Goal: Check status: Check status

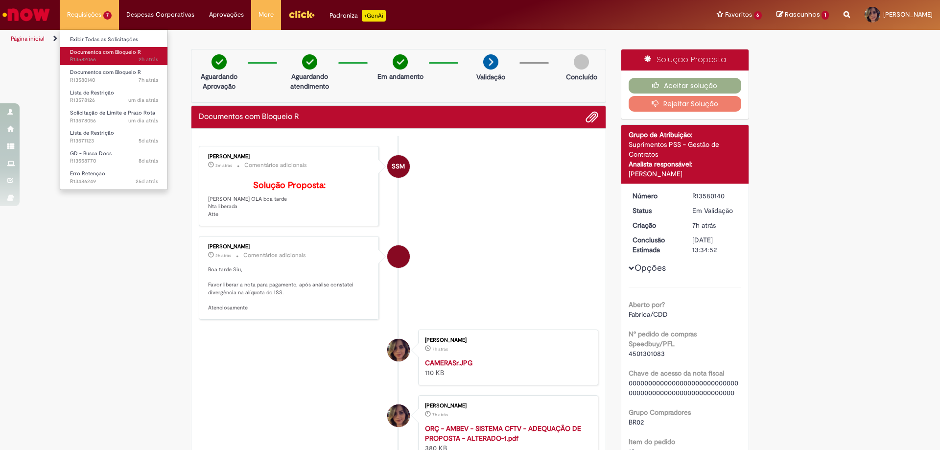
click at [105, 54] on span "Documentos com Bloqueio R" at bounding box center [105, 51] width 71 height 7
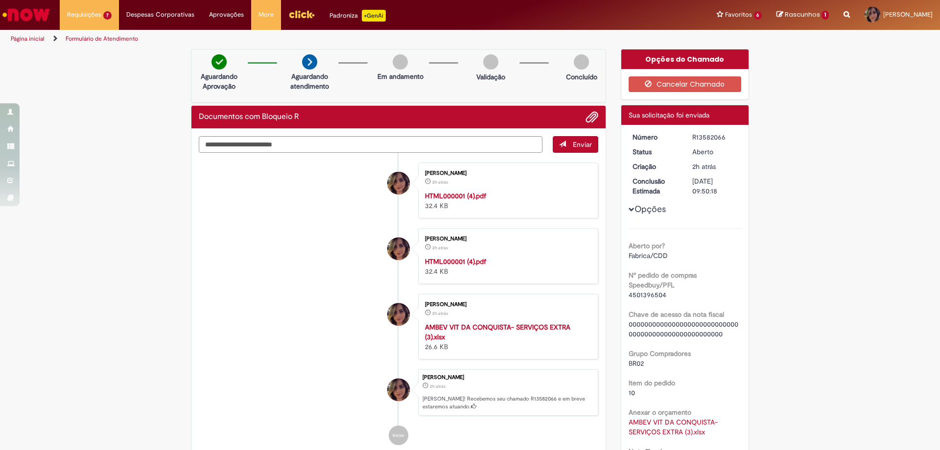
click at [703, 136] on div "R13582066" at bounding box center [715, 137] width 46 height 10
copy div "R13582066"
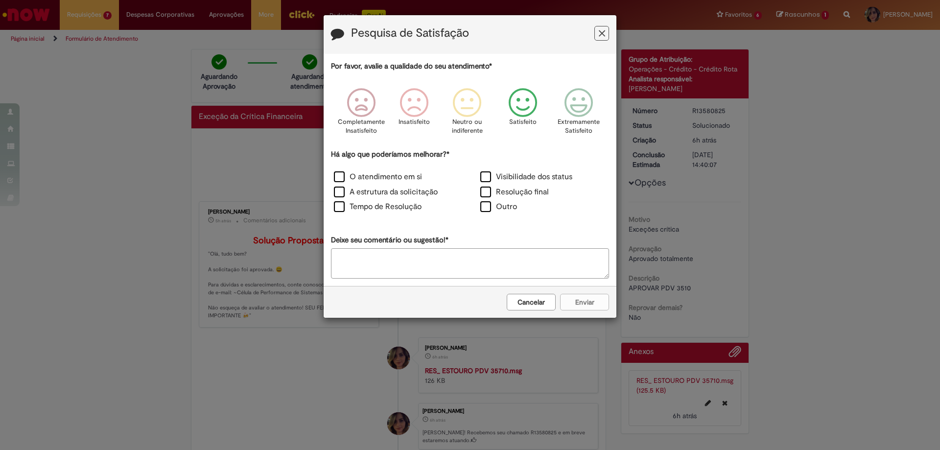
click at [522, 96] on icon "Feedback" at bounding box center [523, 102] width 37 height 29
click at [406, 172] on label "O atendimento em si" at bounding box center [378, 176] width 88 height 11
click at [584, 314] on div "Cancelar Enviar" at bounding box center [470, 302] width 293 height 32
click at [582, 306] on button "Enviar" at bounding box center [584, 302] width 49 height 17
